Goal: Information Seeking & Learning: Check status

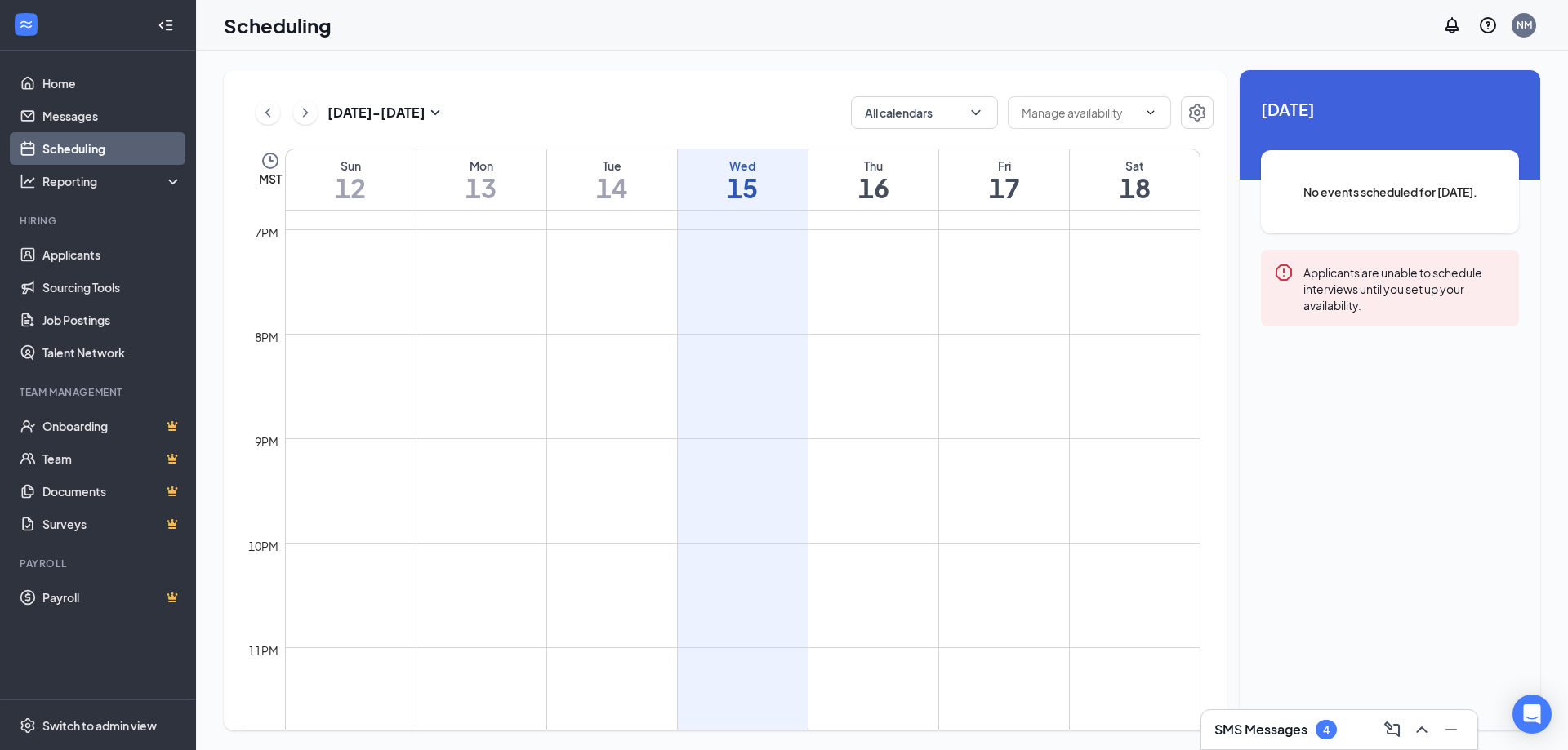
scroll to position [1989, 0]
click at [635, 640] on td at bounding box center [742, 639] width 916 height 26
click at [1246, 733] on h3 "SMS Messages" at bounding box center [1261, 730] width 93 height 18
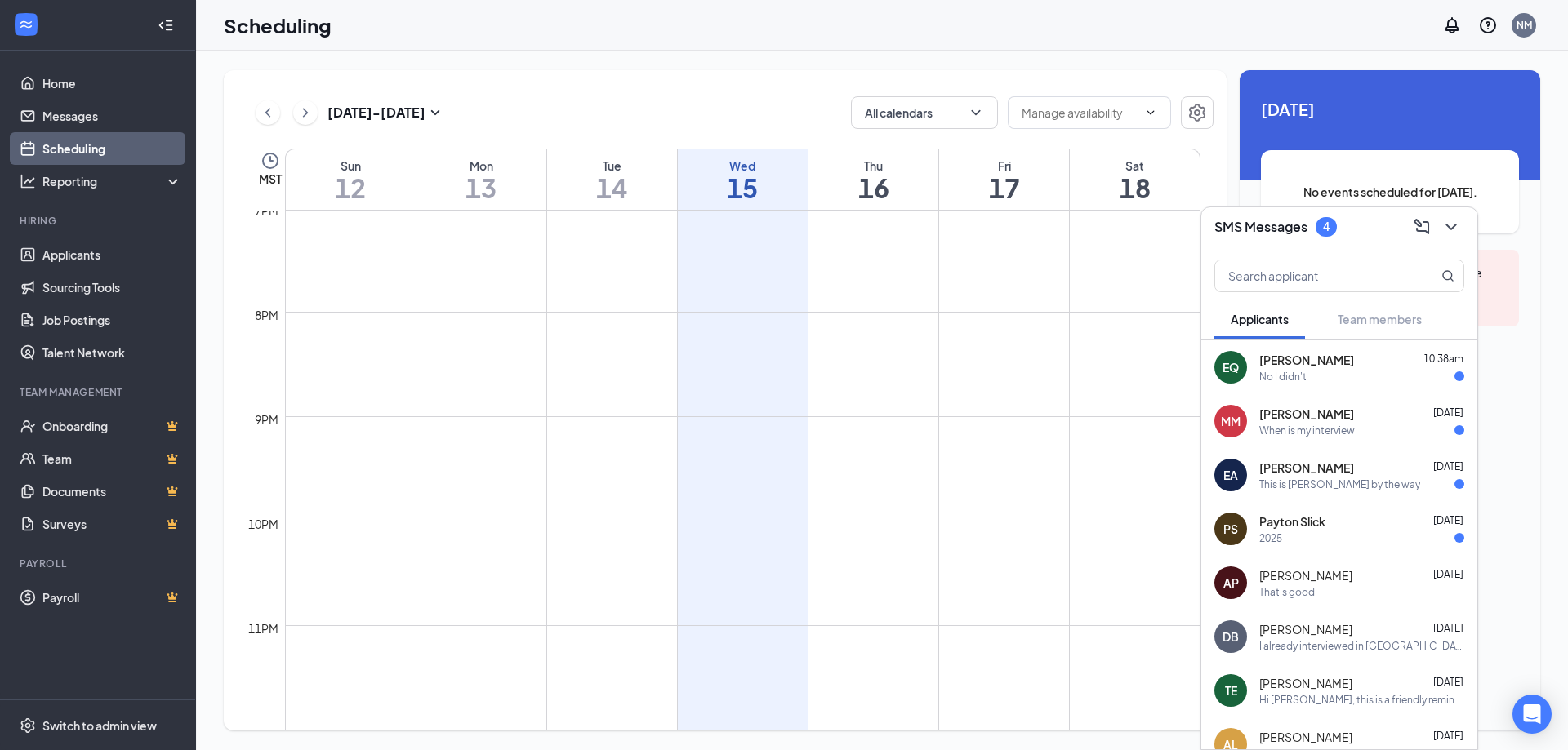
click at [1297, 384] on div "EQ Evansina [PERSON_NAME] 10:38am No I didn't" at bounding box center [1339, 367] width 276 height 54
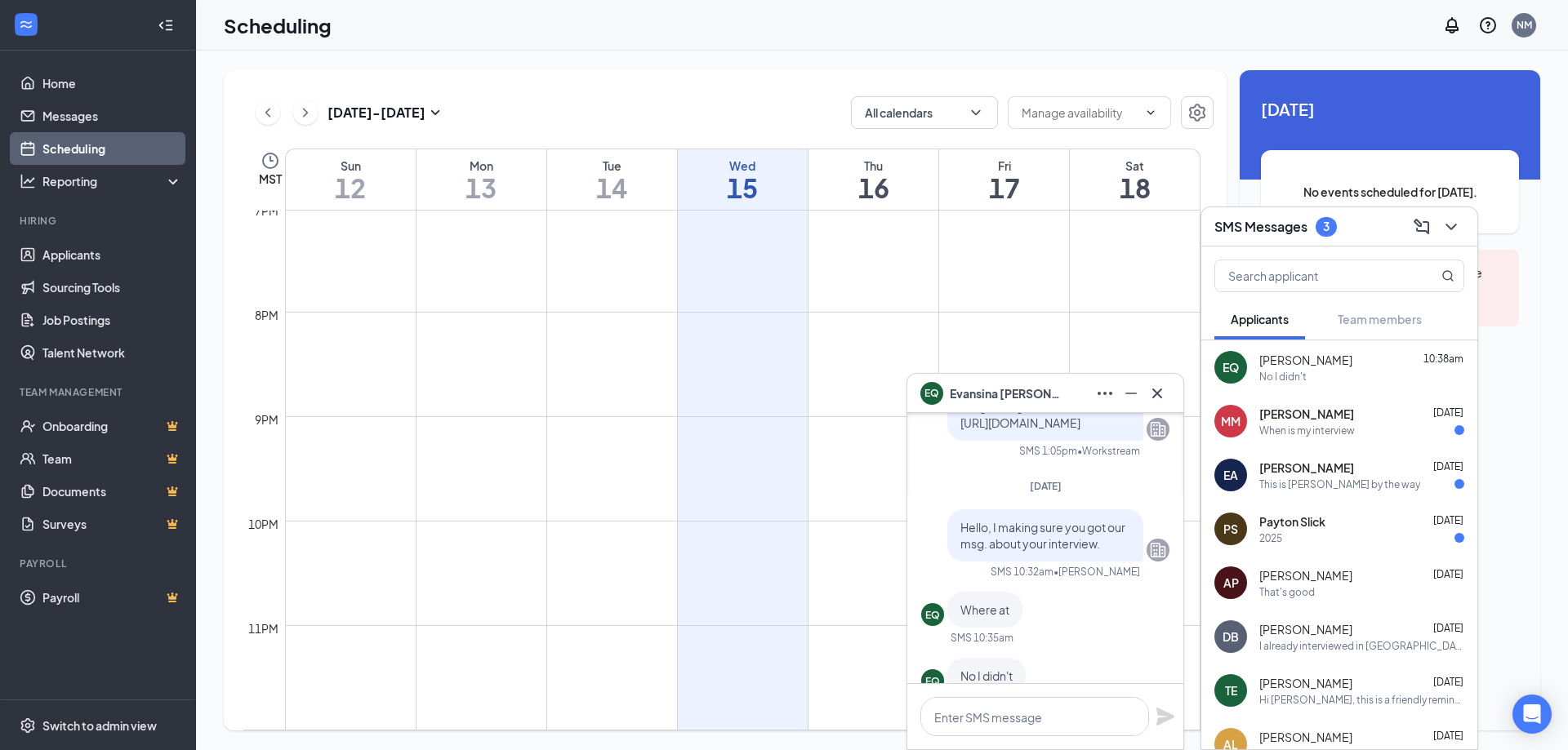
scroll to position [0, 0]
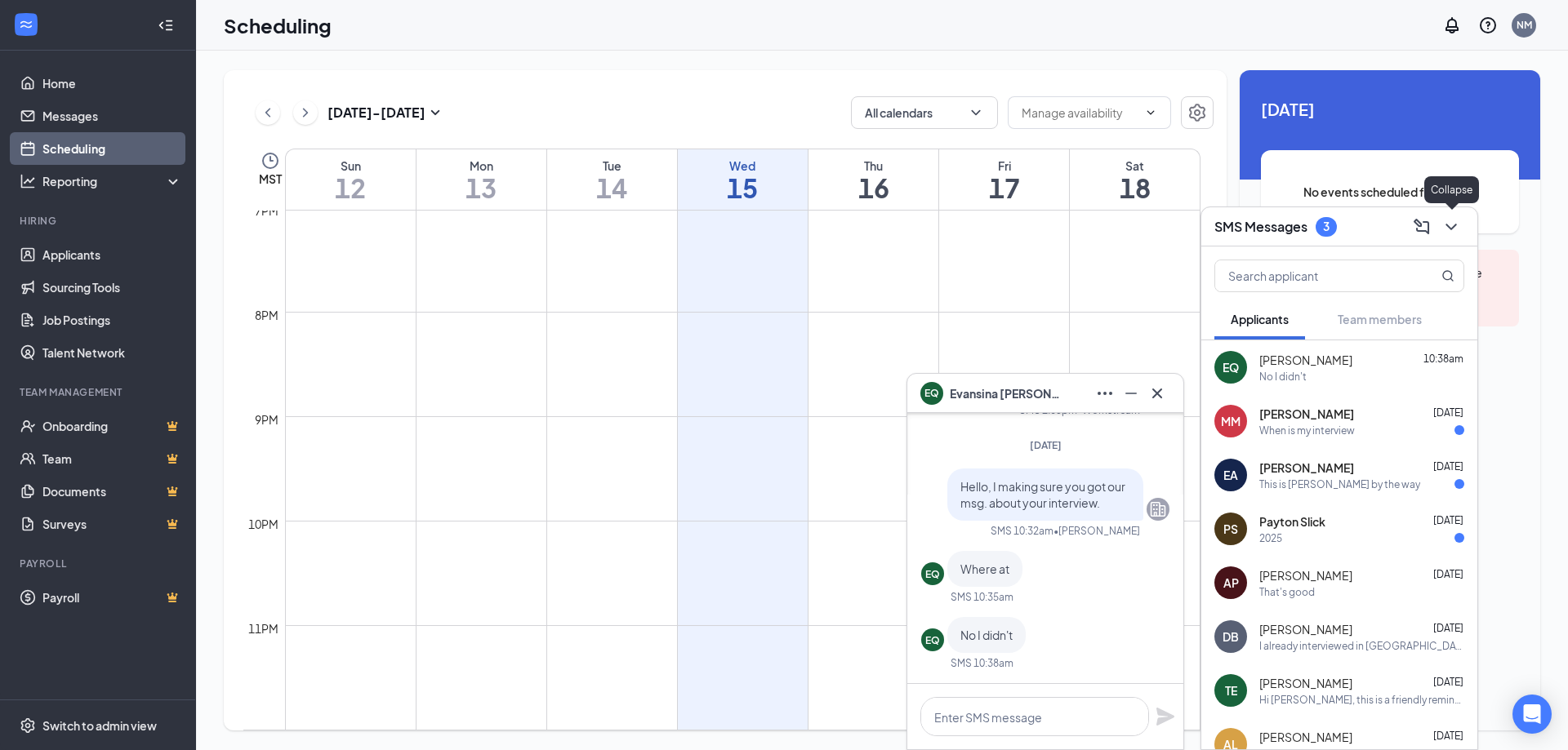
click at [1452, 222] on icon "ChevronDown" at bounding box center [1452, 227] width 20 height 20
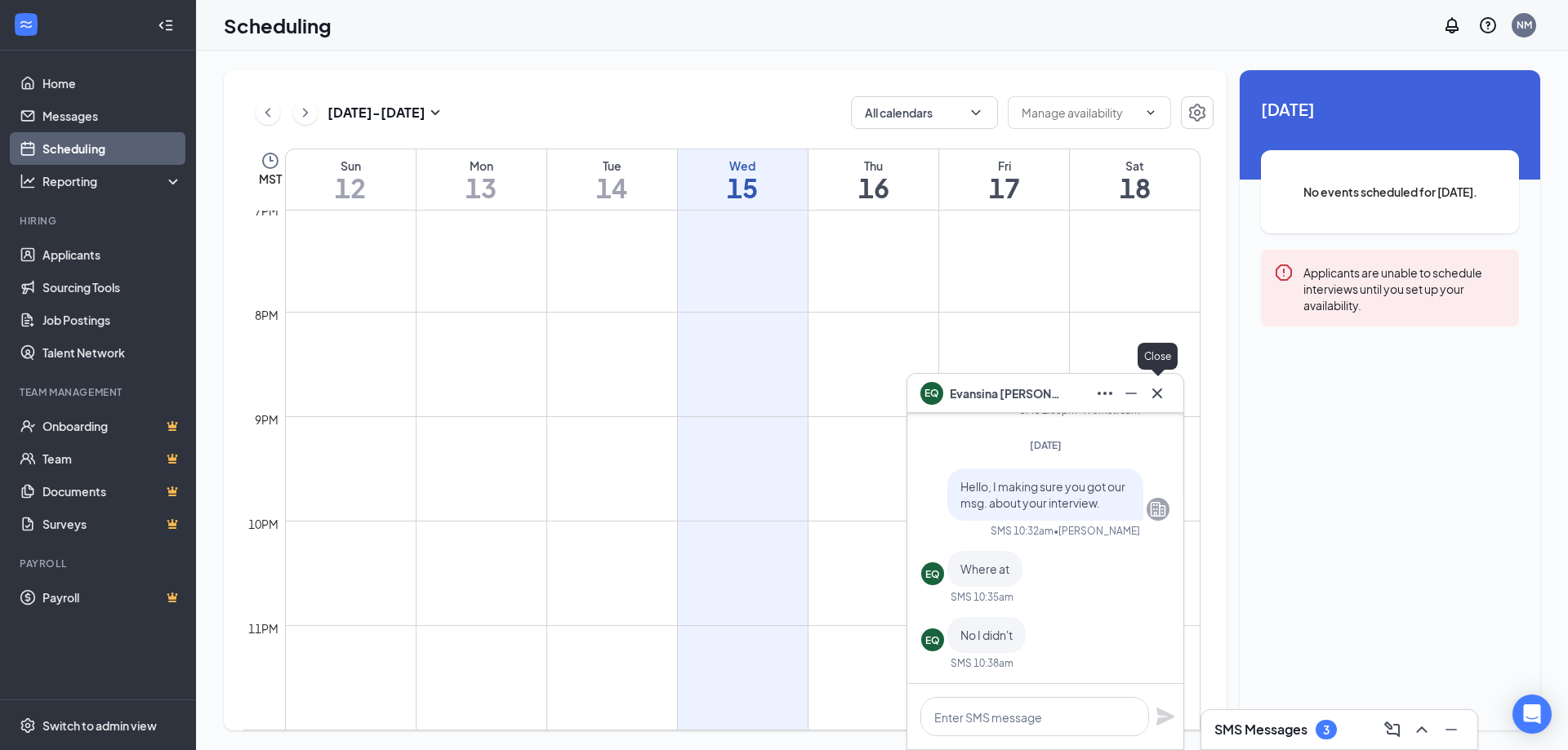
click at [1158, 397] on icon "Cross" at bounding box center [1157, 393] width 20 height 20
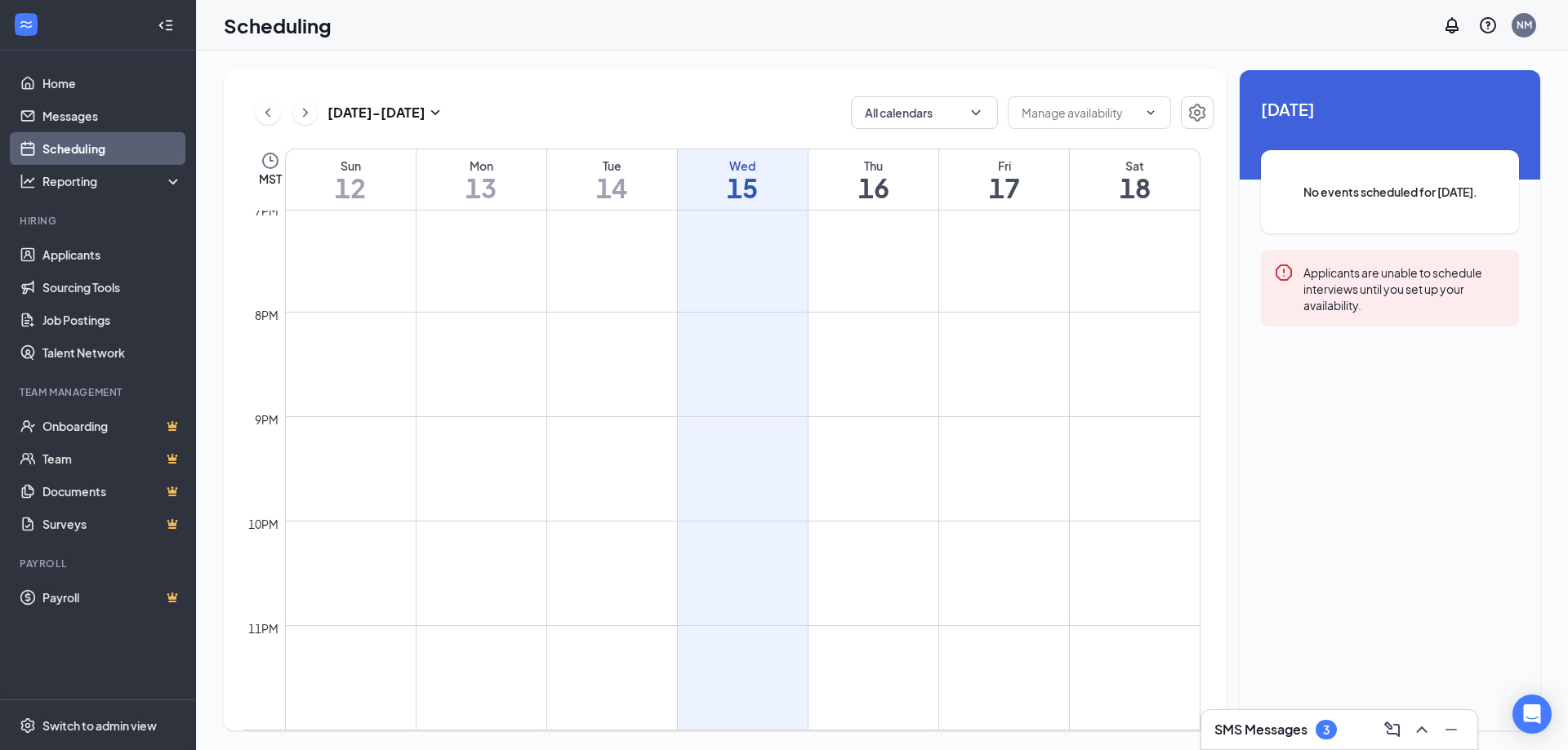
click at [1236, 732] on h3 "SMS Messages" at bounding box center [1261, 730] width 93 height 18
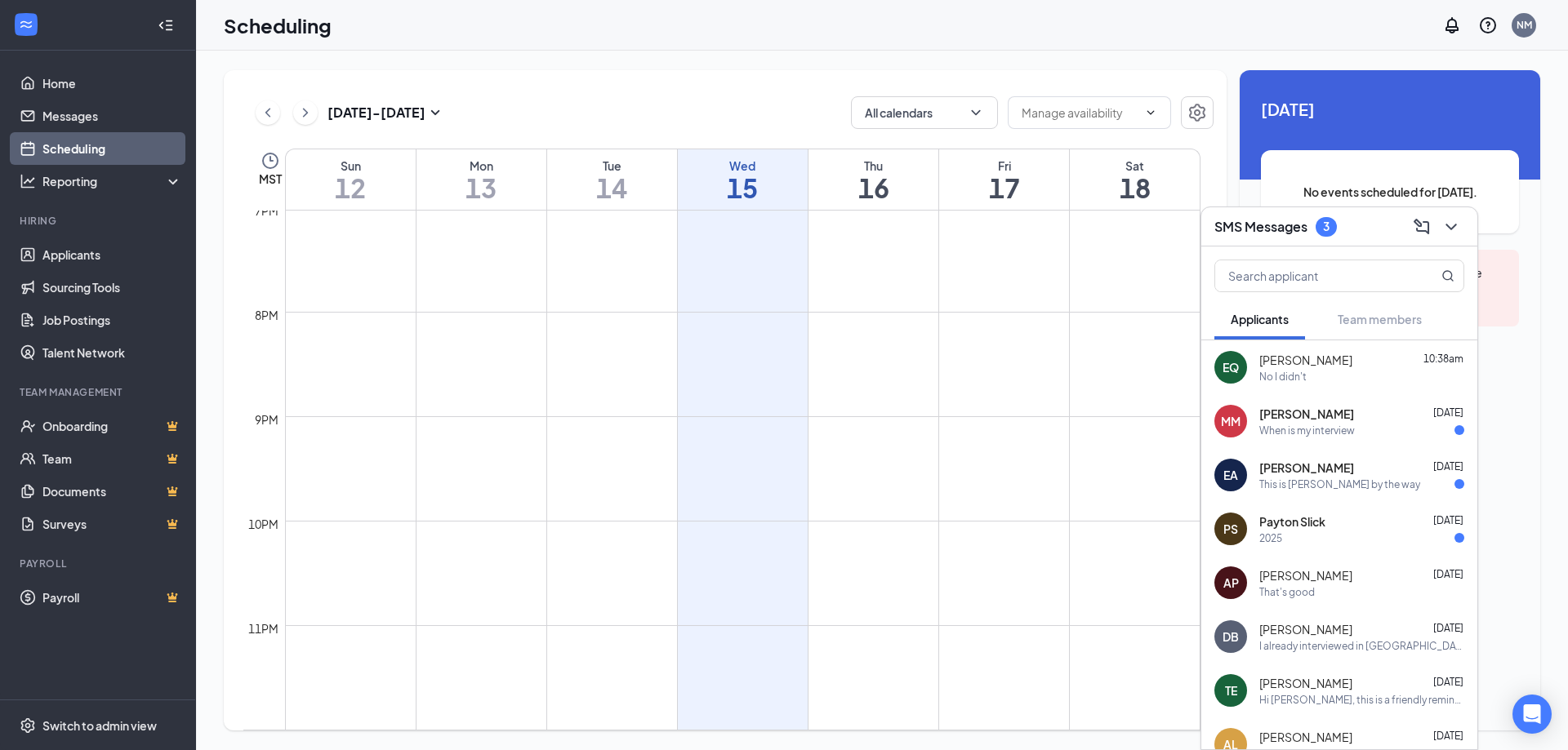
click at [1282, 357] on span "[PERSON_NAME]" at bounding box center [1306, 360] width 93 height 16
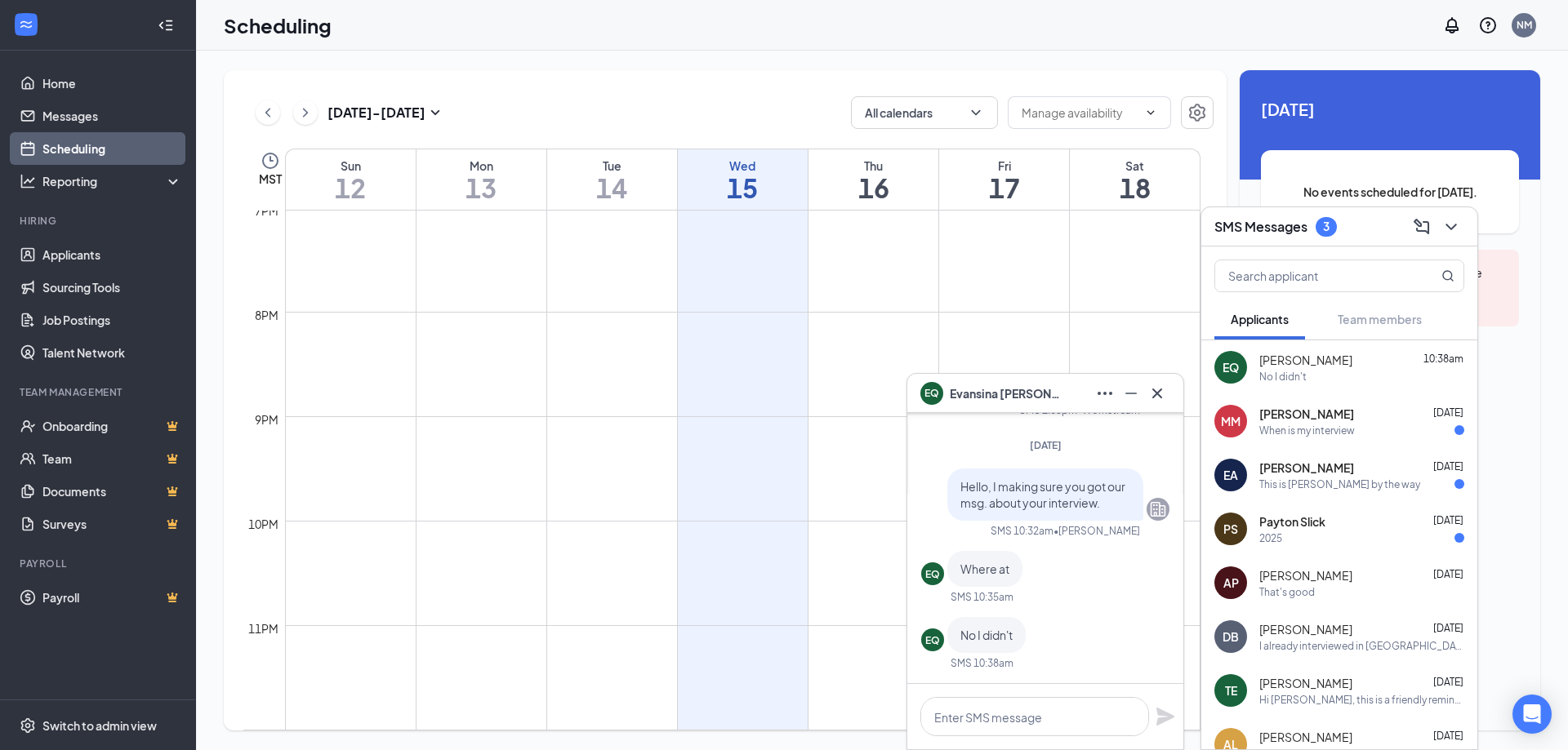
click at [1363, 421] on div "[PERSON_NAME] [DATE]" at bounding box center [1362, 414] width 205 height 16
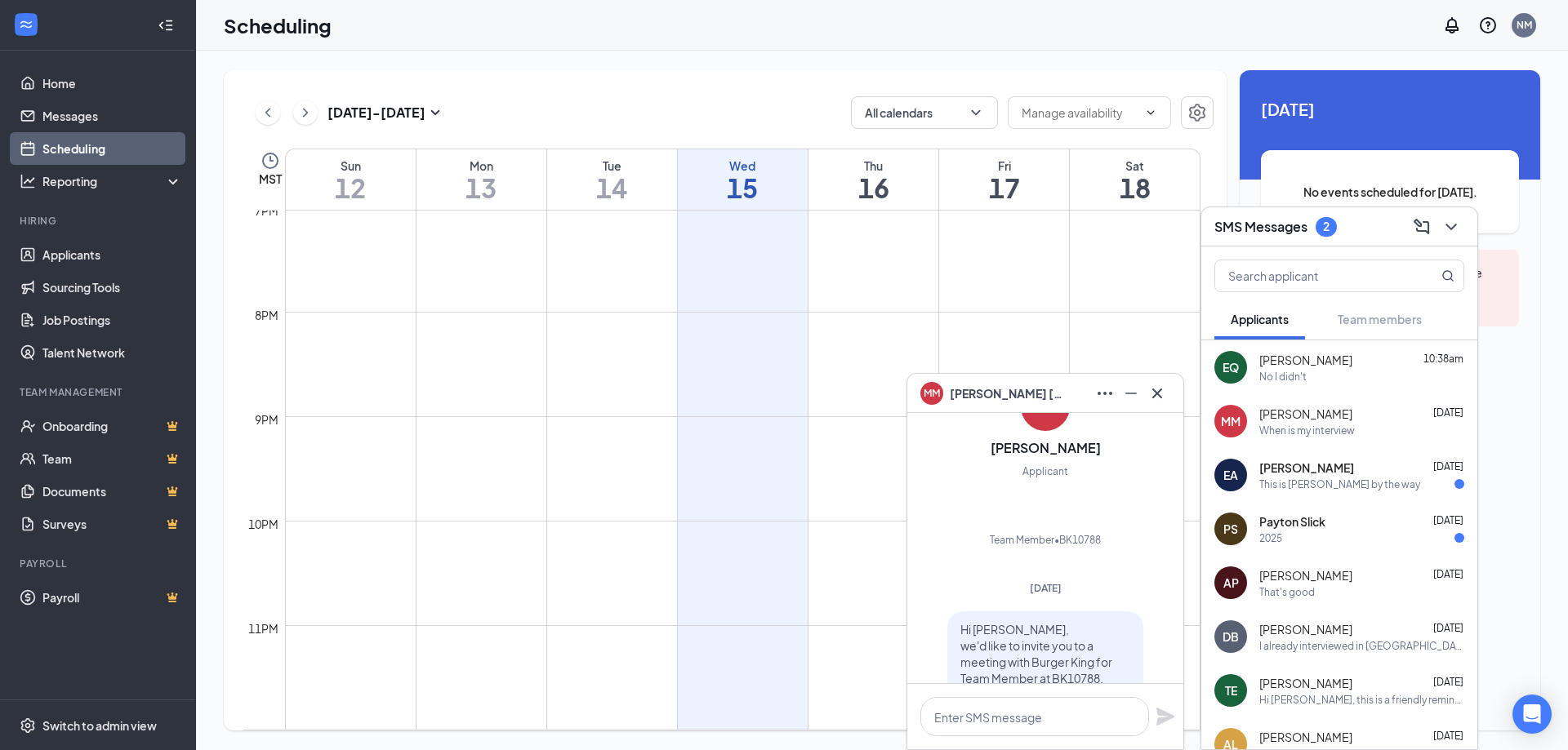
scroll to position [-245, 0]
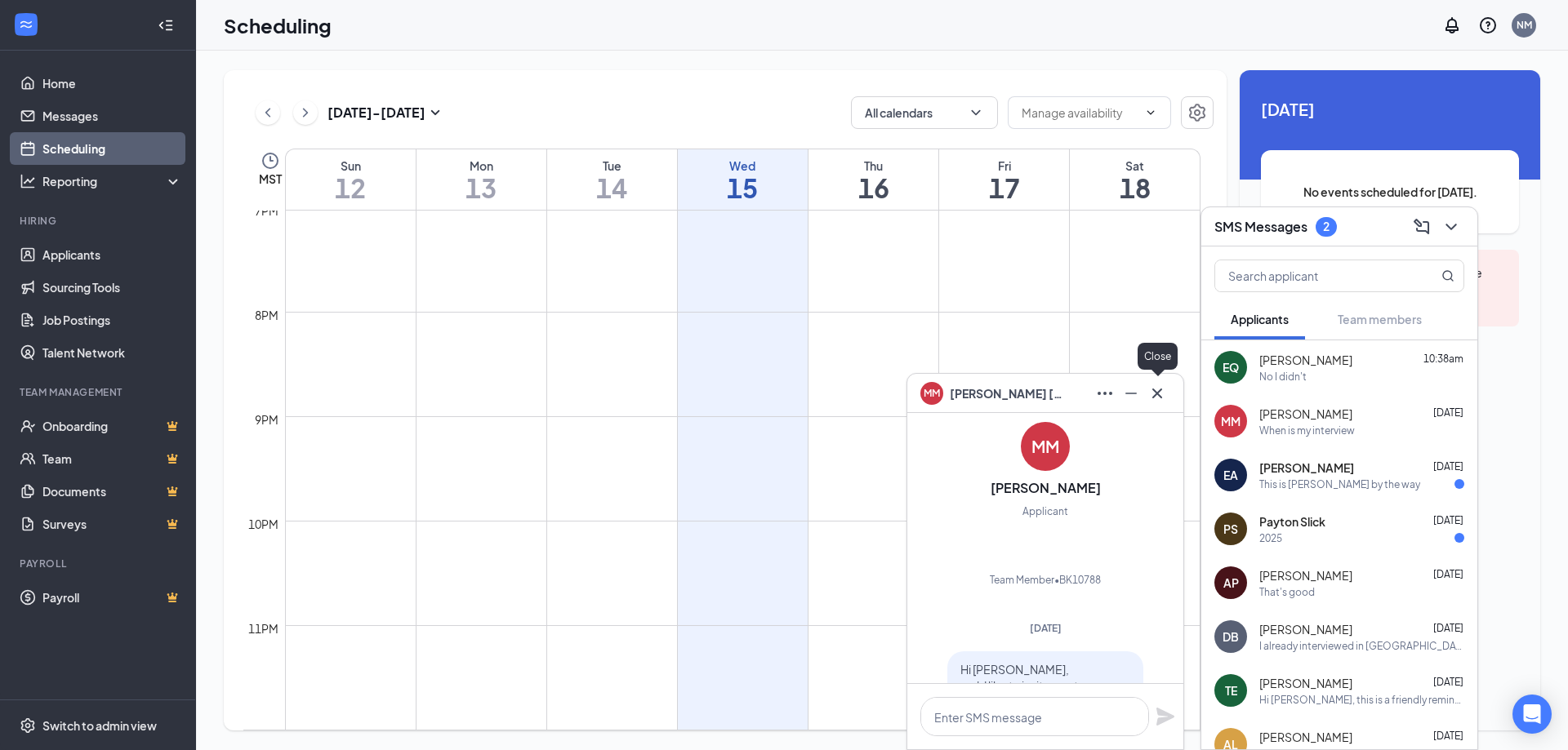
click at [1162, 397] on icon "Cross" at bounding box center [1157, 393] width 20 height 20
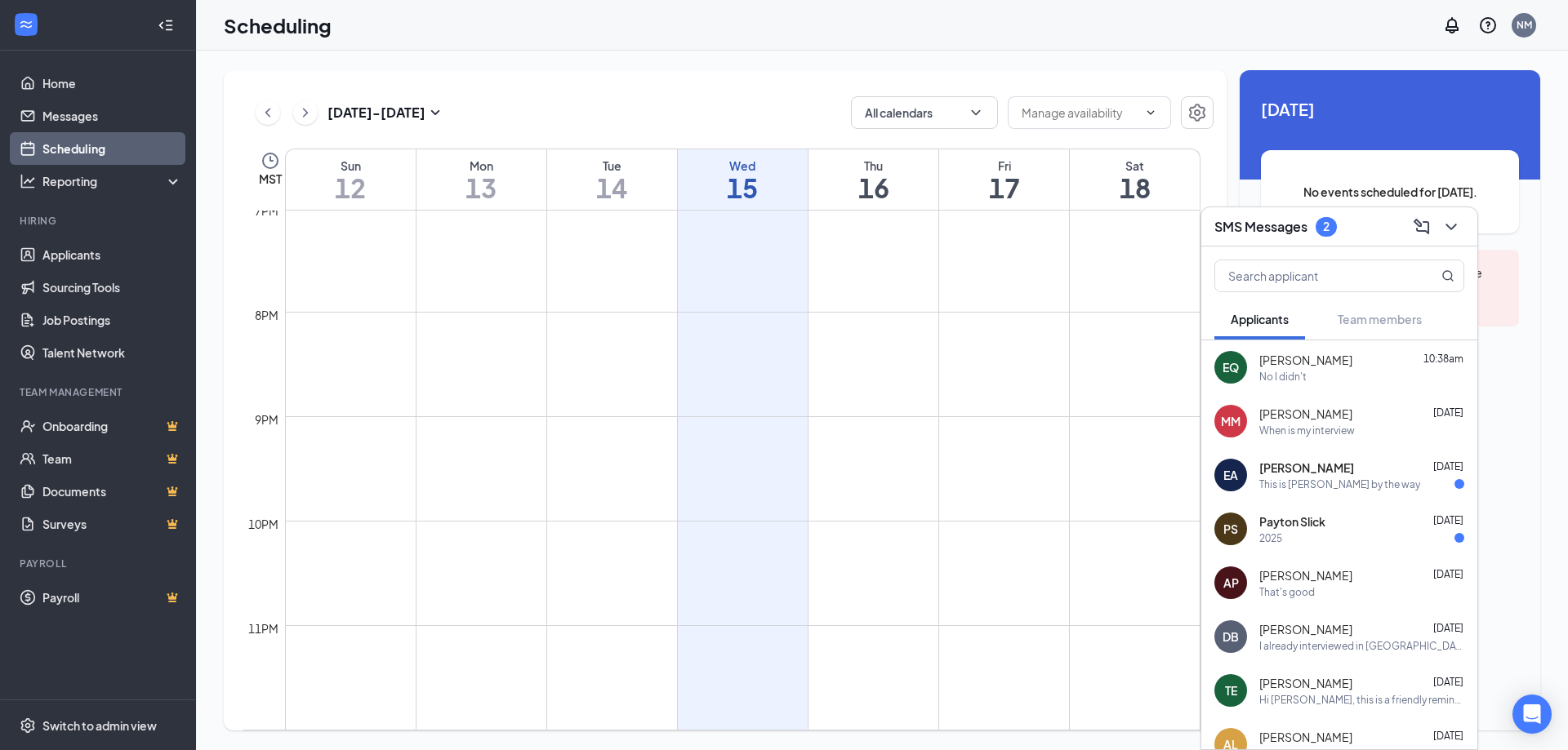
click at [1294, 492] on div "[PERSON_NAME] [DATE] This is Eliyah by the way" at bounding box center [1339, 475] width 276 height 54
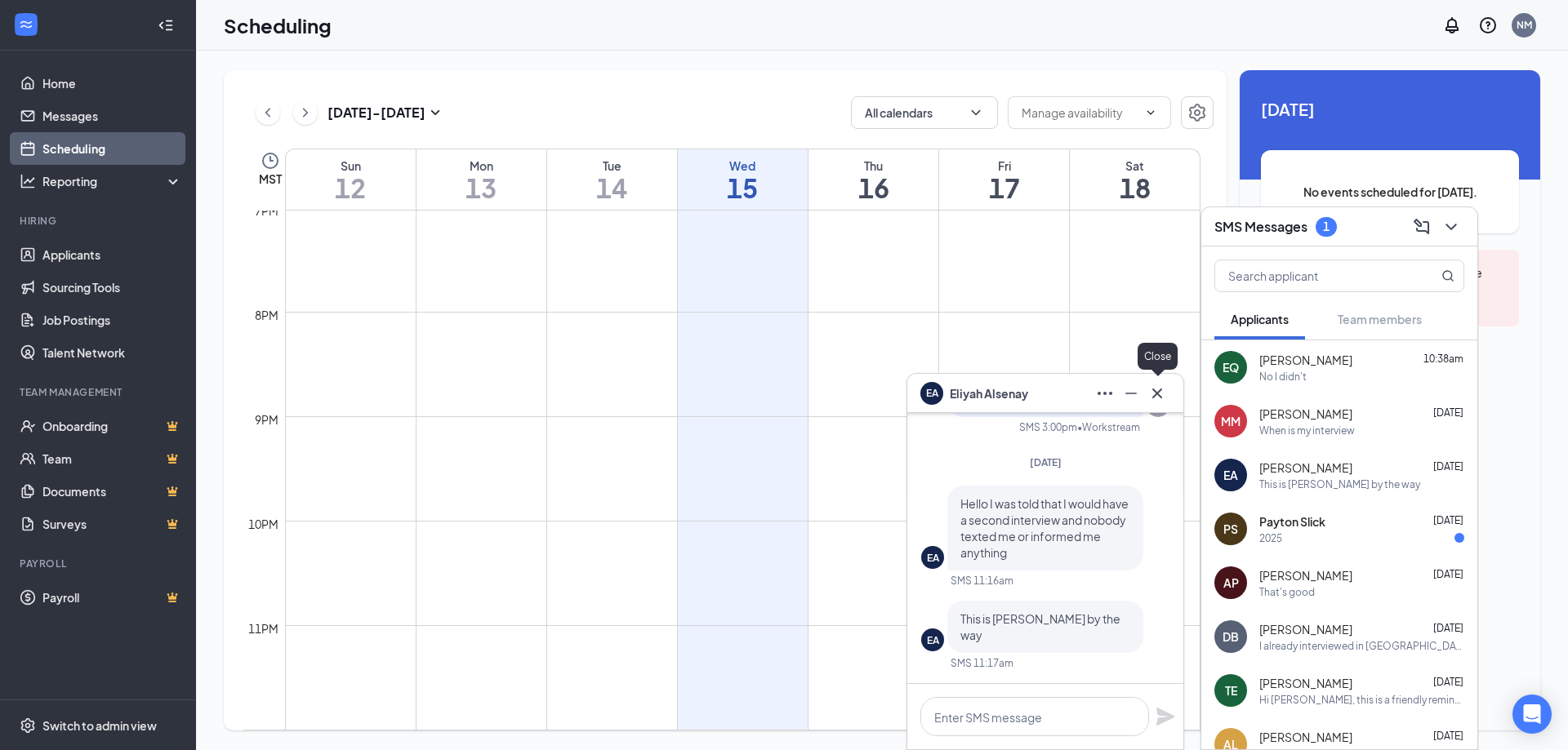
click at [1165, 397] on icon "Cross" at bounding box center [1157, 393] width 20 height 20
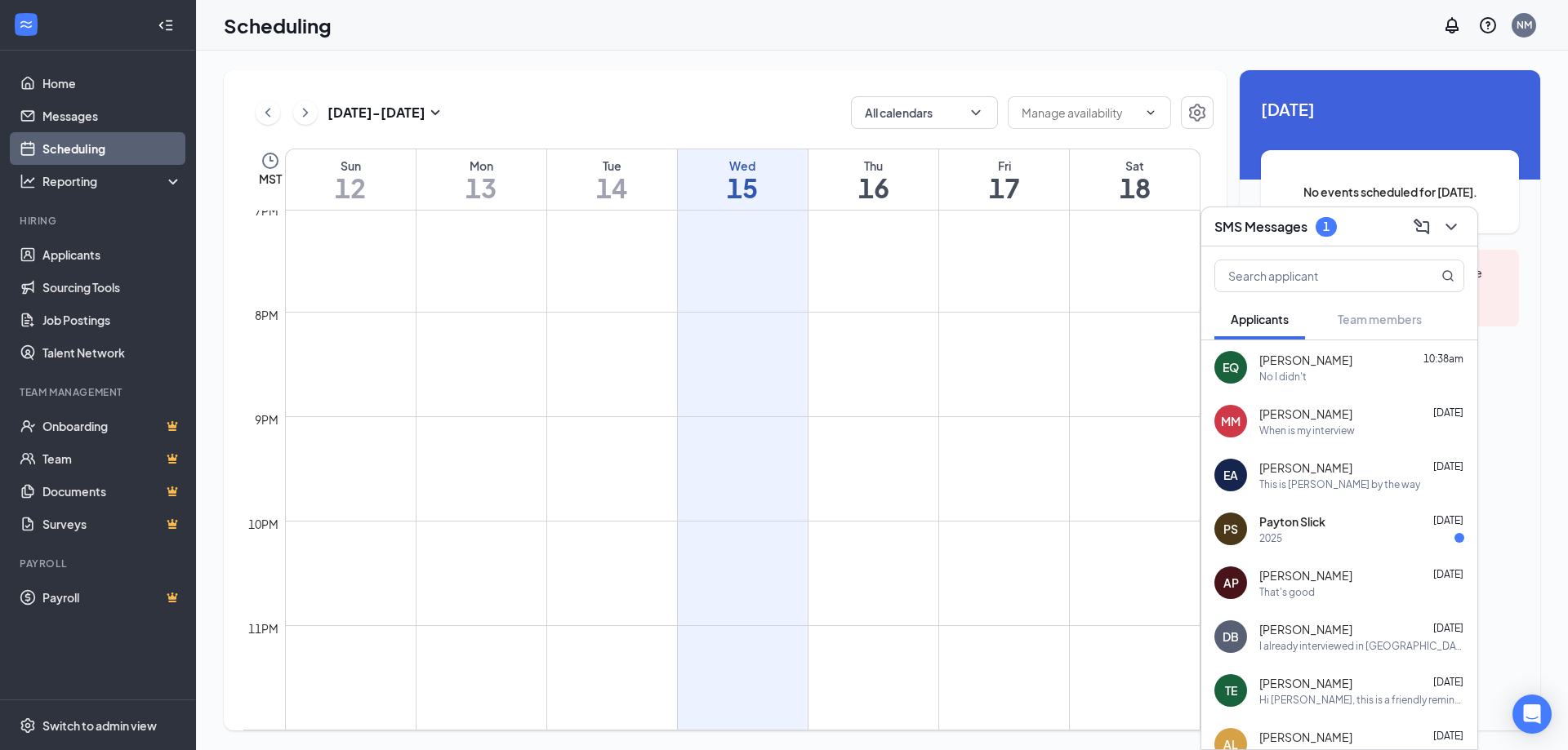
click at [1134, 82] on div "[DATE] - [DATE] All calendars MST Sun 12 Mon 13 Tue 14 Wed 15 Thu 16 Fri 17 Sat…" at bounding box center [725, 401] width 1003 height 661
